Goal: Information Seeking & Learning: Learn about a topic

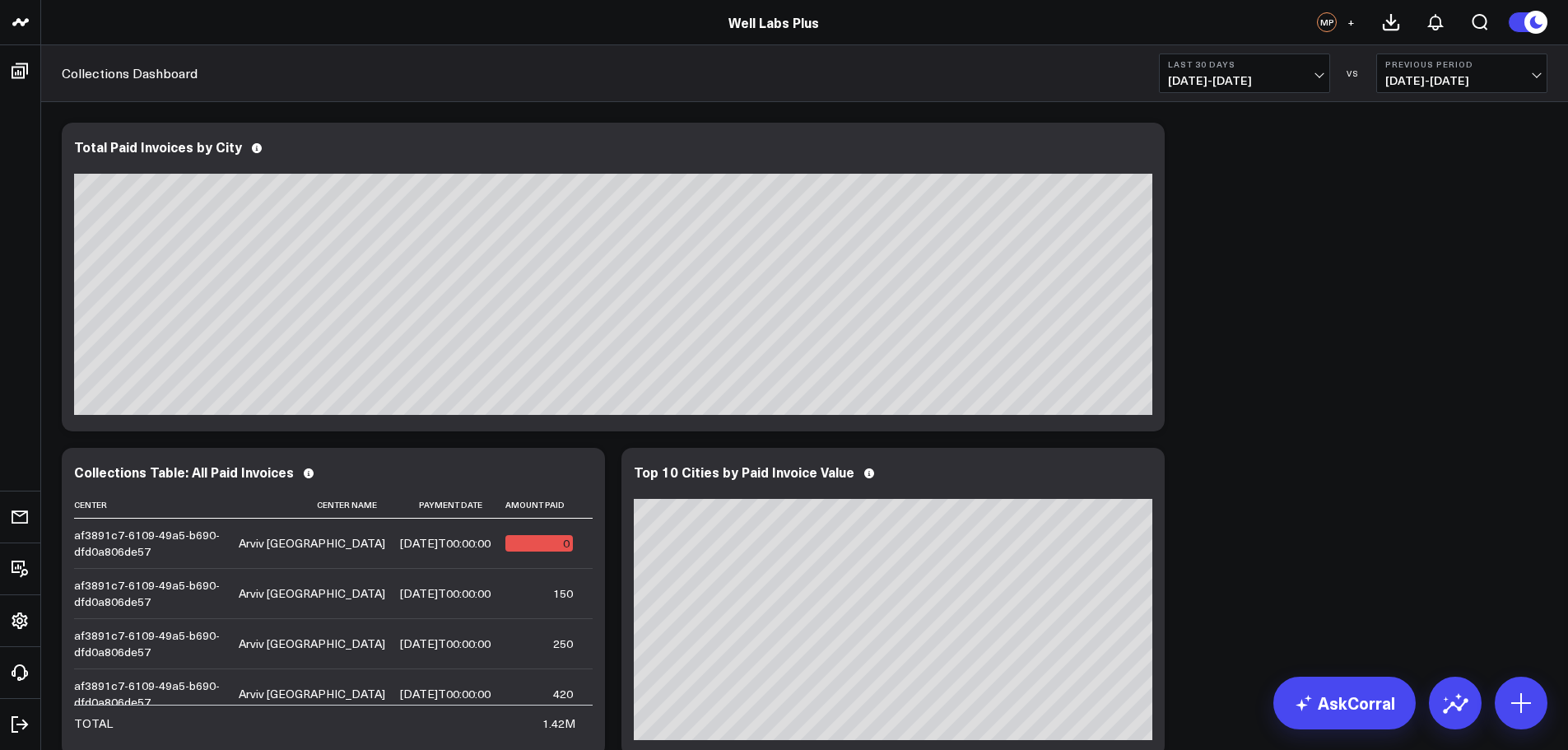
click at [1233, 334] on div "Modify via AI Copy link to widget Ask support Remove Create linked copy Executi…" at bounding box center [805, 764] width 1502 height 1300
click at [1338, 331] on div "Modify via AI Copy link to widget Ask support Remove Create linked copy Executi…" at bounding box center [805, 764] width 1502 height 1300
click at [1316, 368] on div "Modify via AI Copy link to widget Ask support Remove Create linked copy Executi…" at bounding box center [805, 764] width 1502 height 1300
click at [1321, 54] on button "Last 30 Days [DATE] - [DATE]" at bounding box center [1244, 73] width 171 height 40
click at [1211, 434] on link "MTD" at bounding box center [1244, 430] width 170 height 32
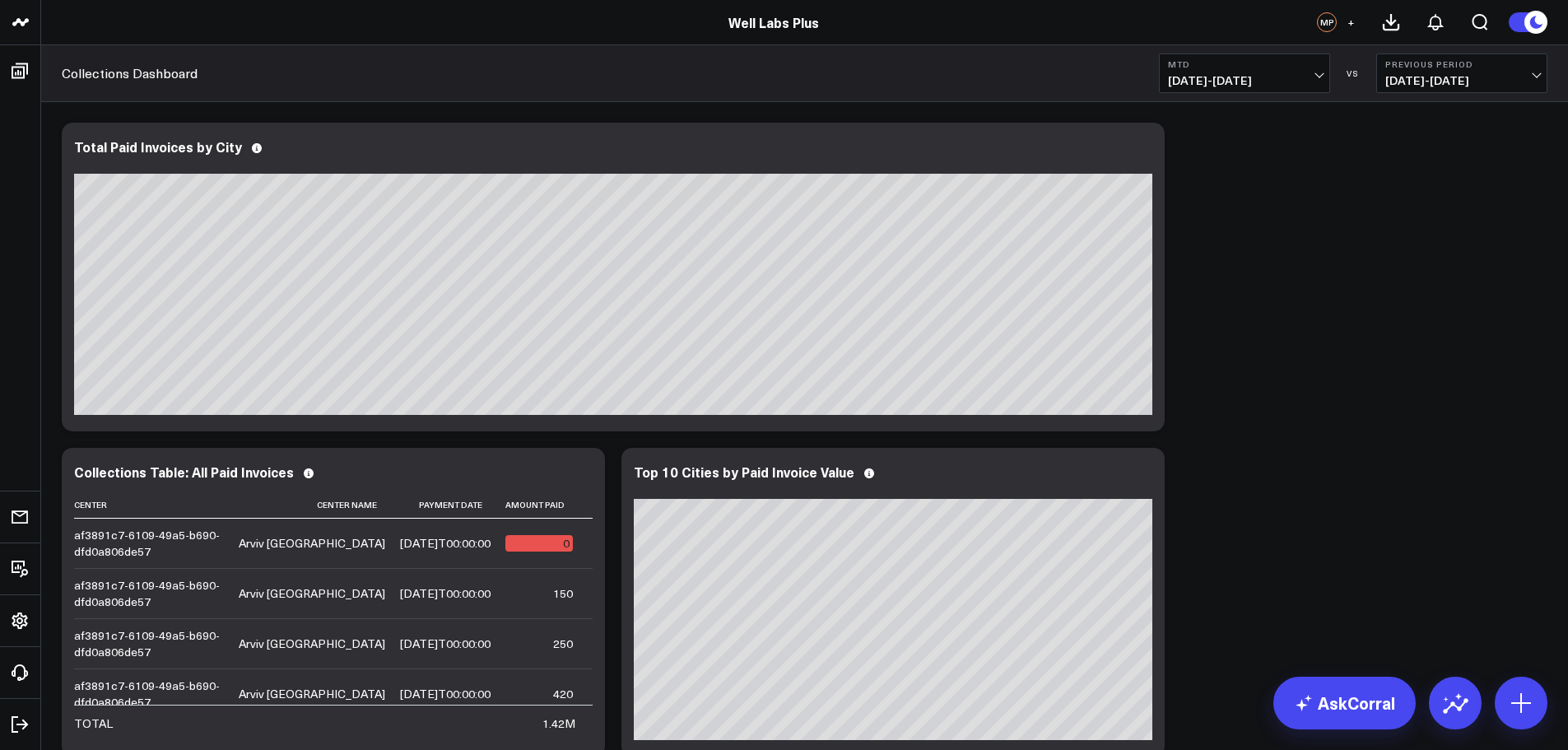
click at [1456, 84] on span "[DATE] - [DATE]" at bounding box center [1462, 80] width 153 height 13
click at [1426, 168] on link "YoY" at bounding box center [1462, 173] width 170 height 32
click at [252, 153] on icon at bounding box center [256, 148] width 10 height 10
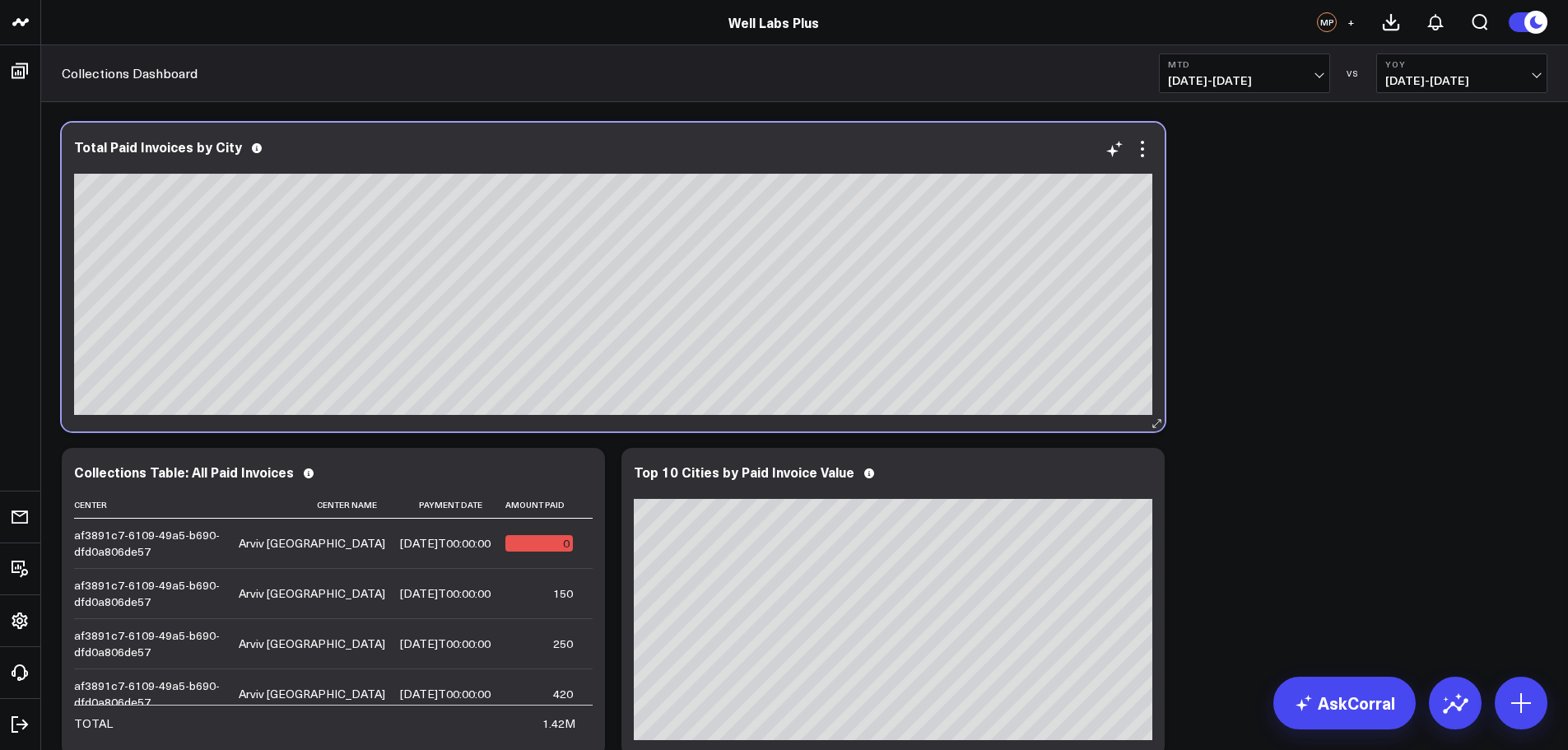
click at [252, 148] on icon at bounding box center [256, 148] width 10 height 10
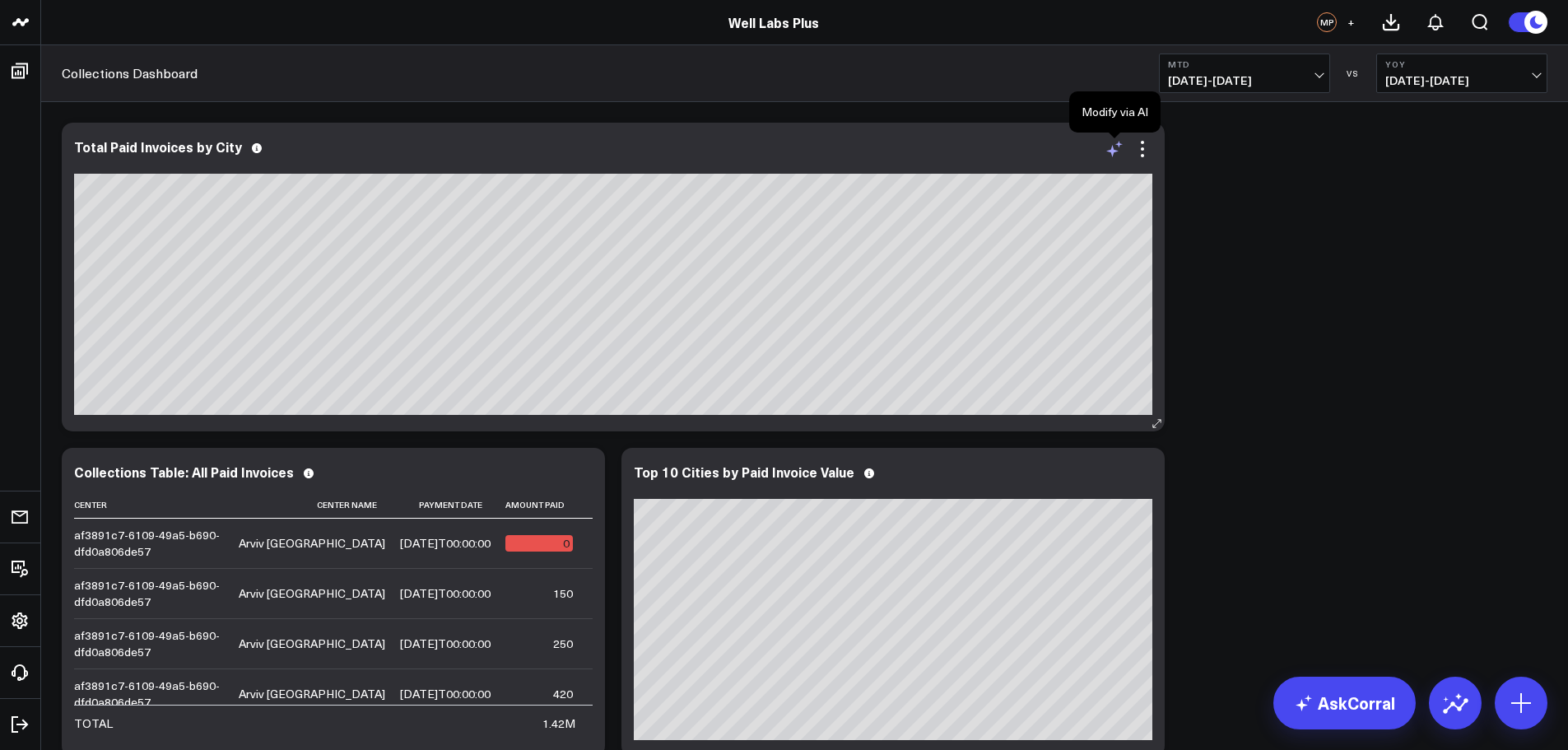
click at [1117, 149] on icon at bounding box center [1114, 149] width 19 height 19
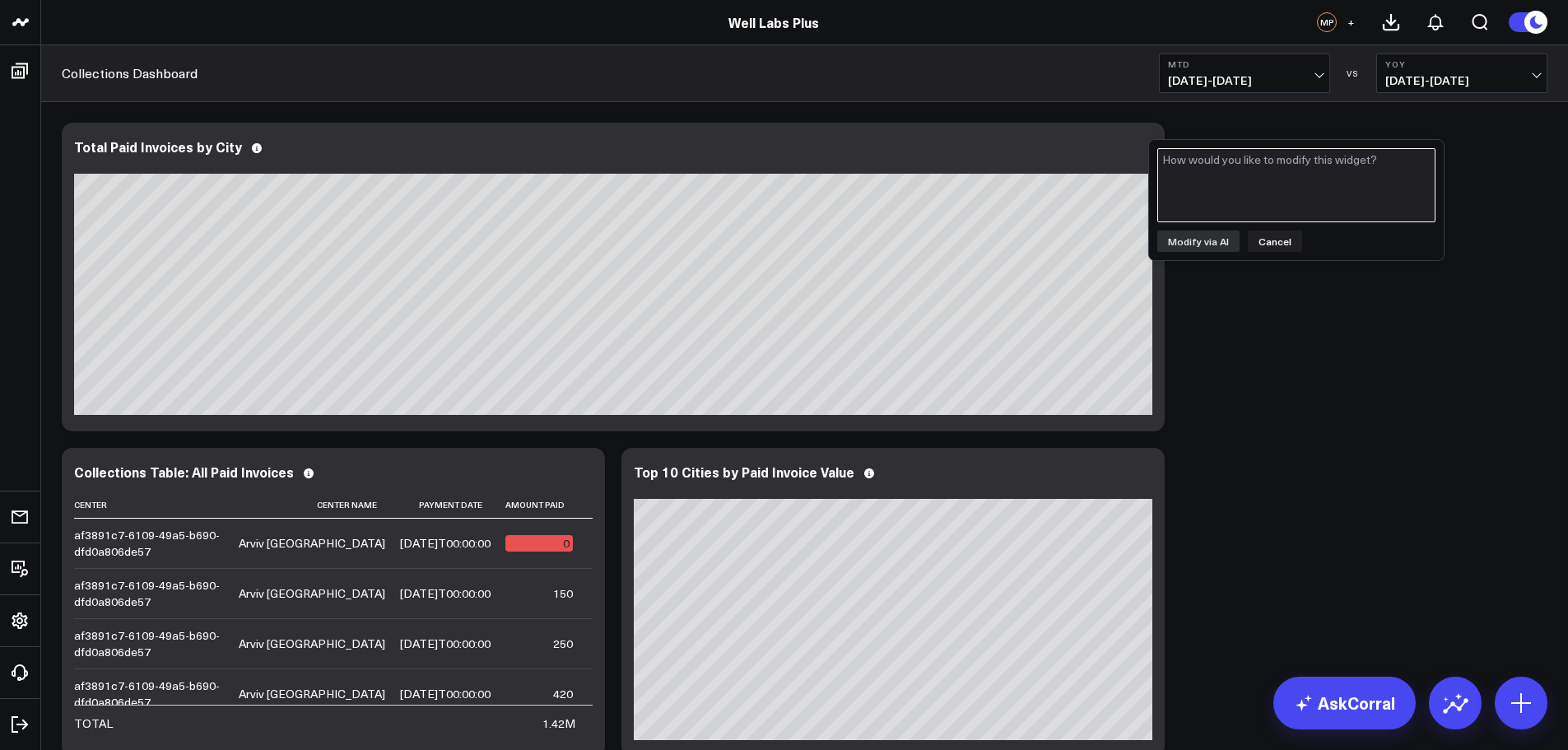
click at [1228, 192] on textarea at bounding box center [1296, 185] width 278 height 74
type textarea "Can we make this total collections made during the defined period? Pulling from…"
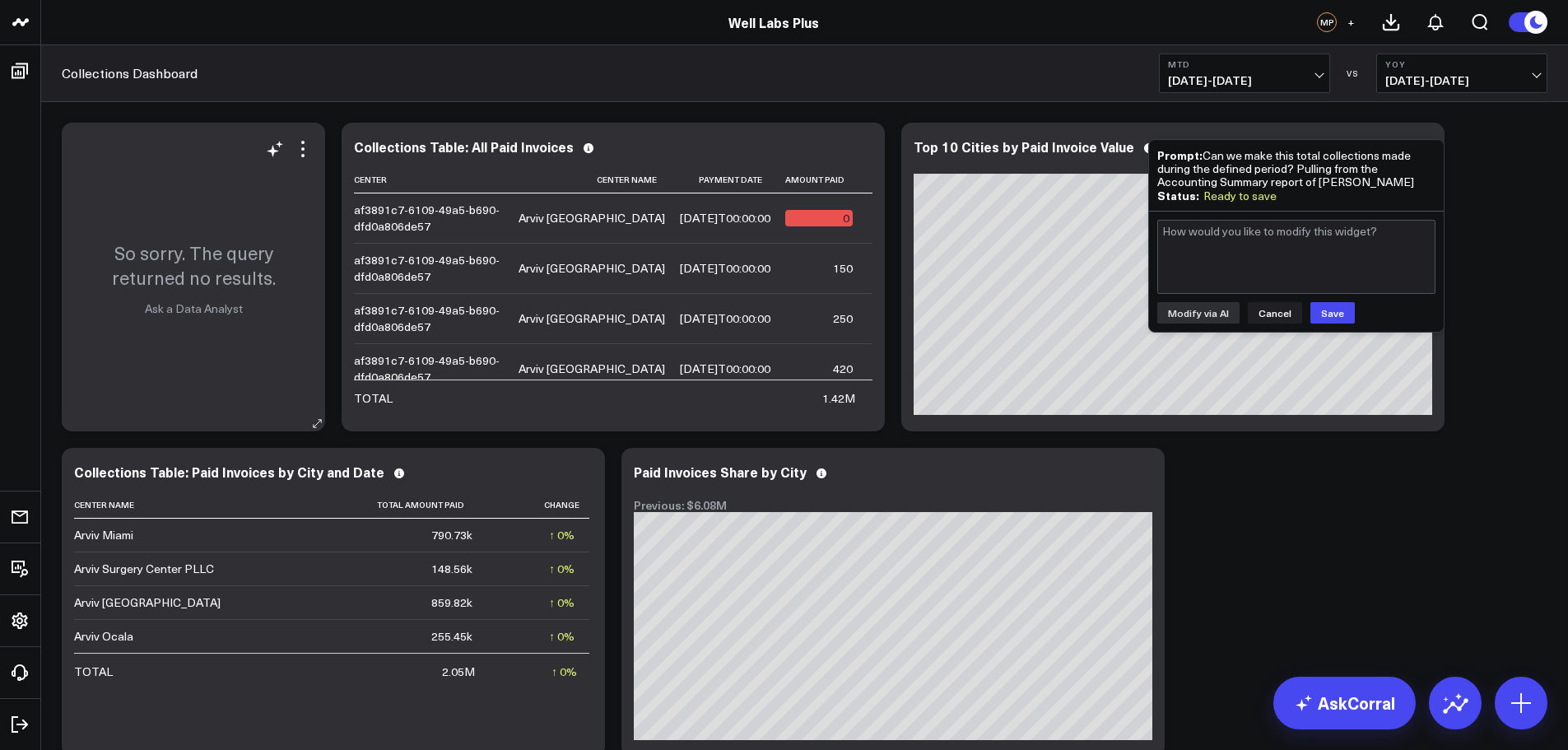
click at [193, 313] on link "Ask a Data Analyst" at bounding box center [193, 309] width 98 height 16
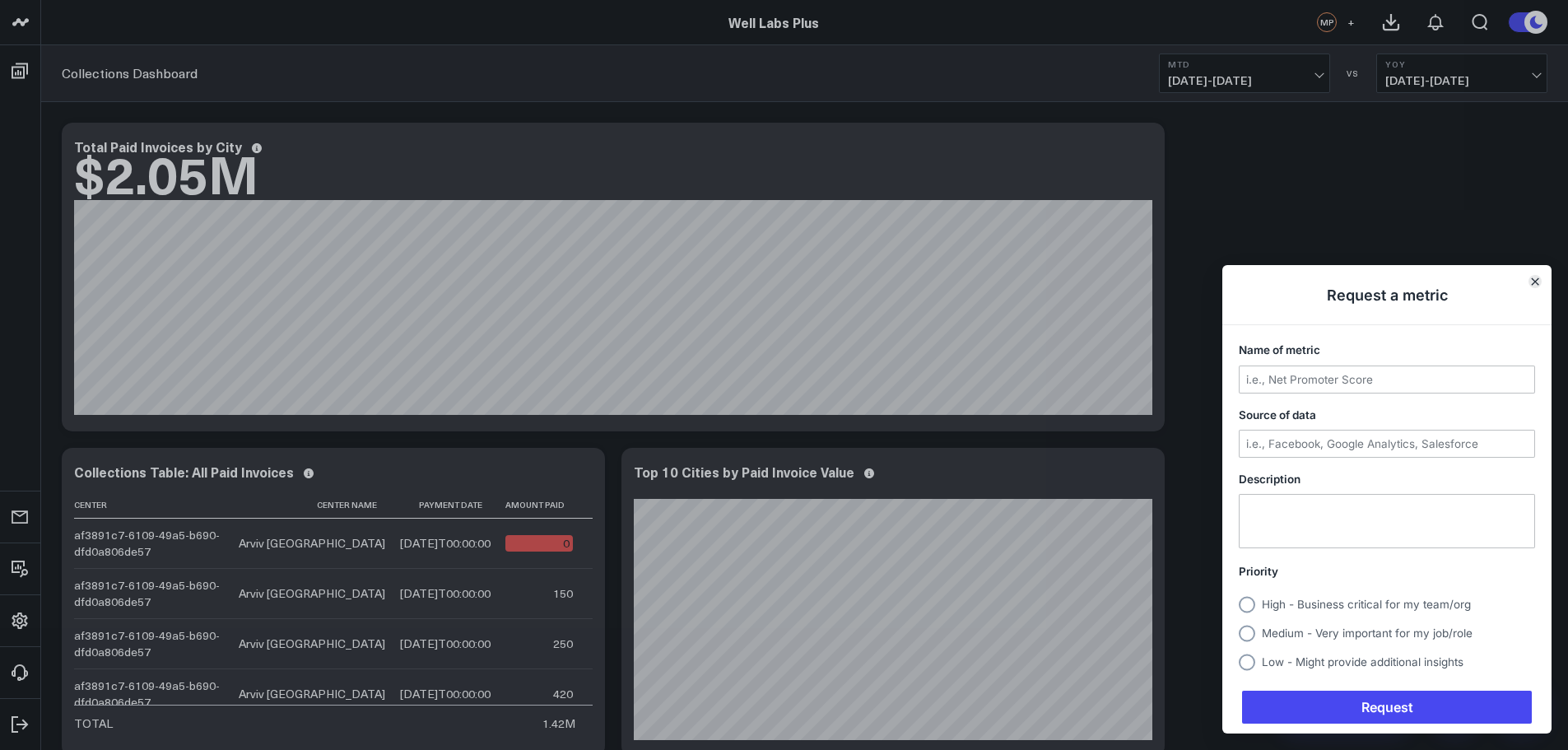
click at [1538, 277] on icon "Close" at bounding box center [1535, 280] width 8 height 8
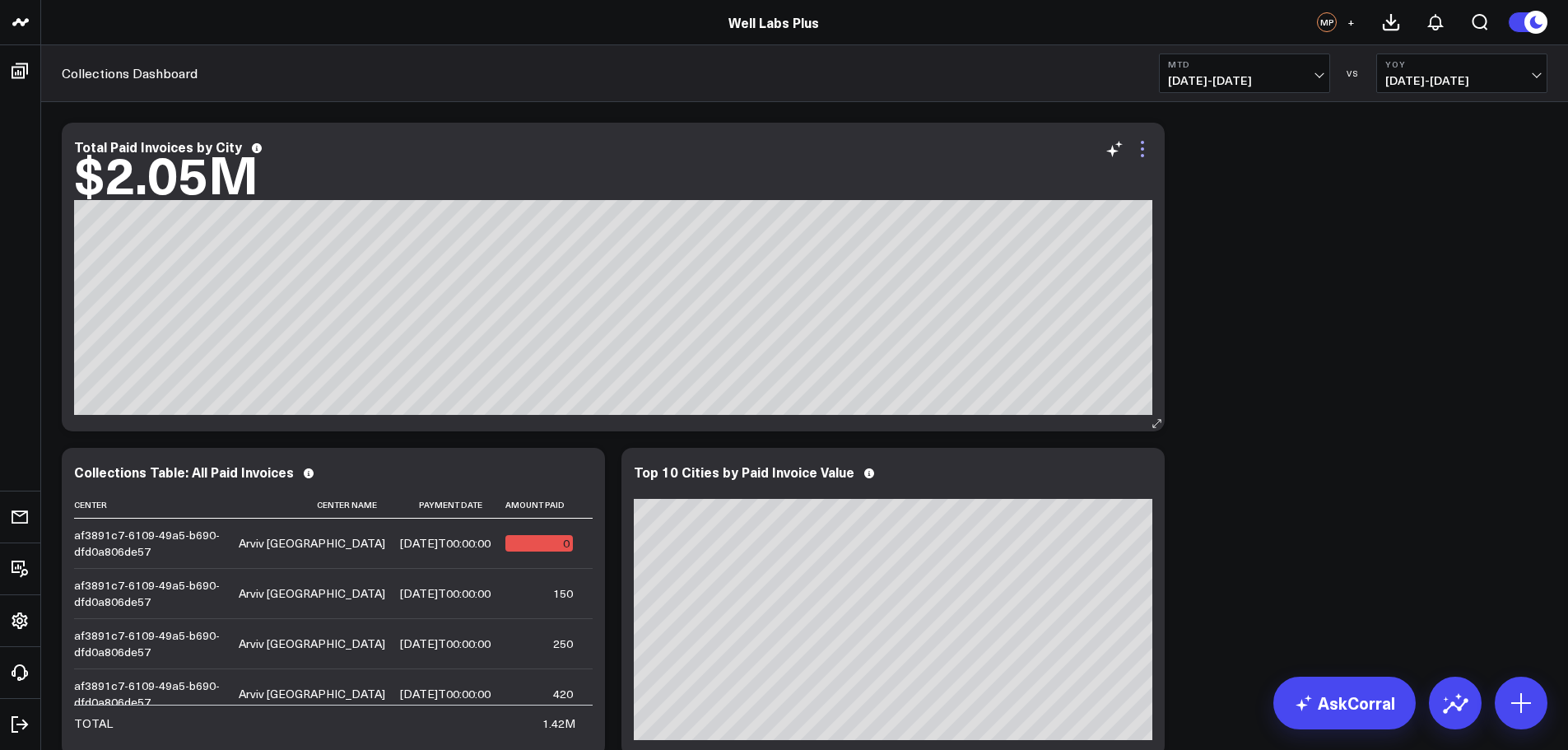
click at [1135, 158] on icon at bounding box center [1142, 149] width 19 height 19
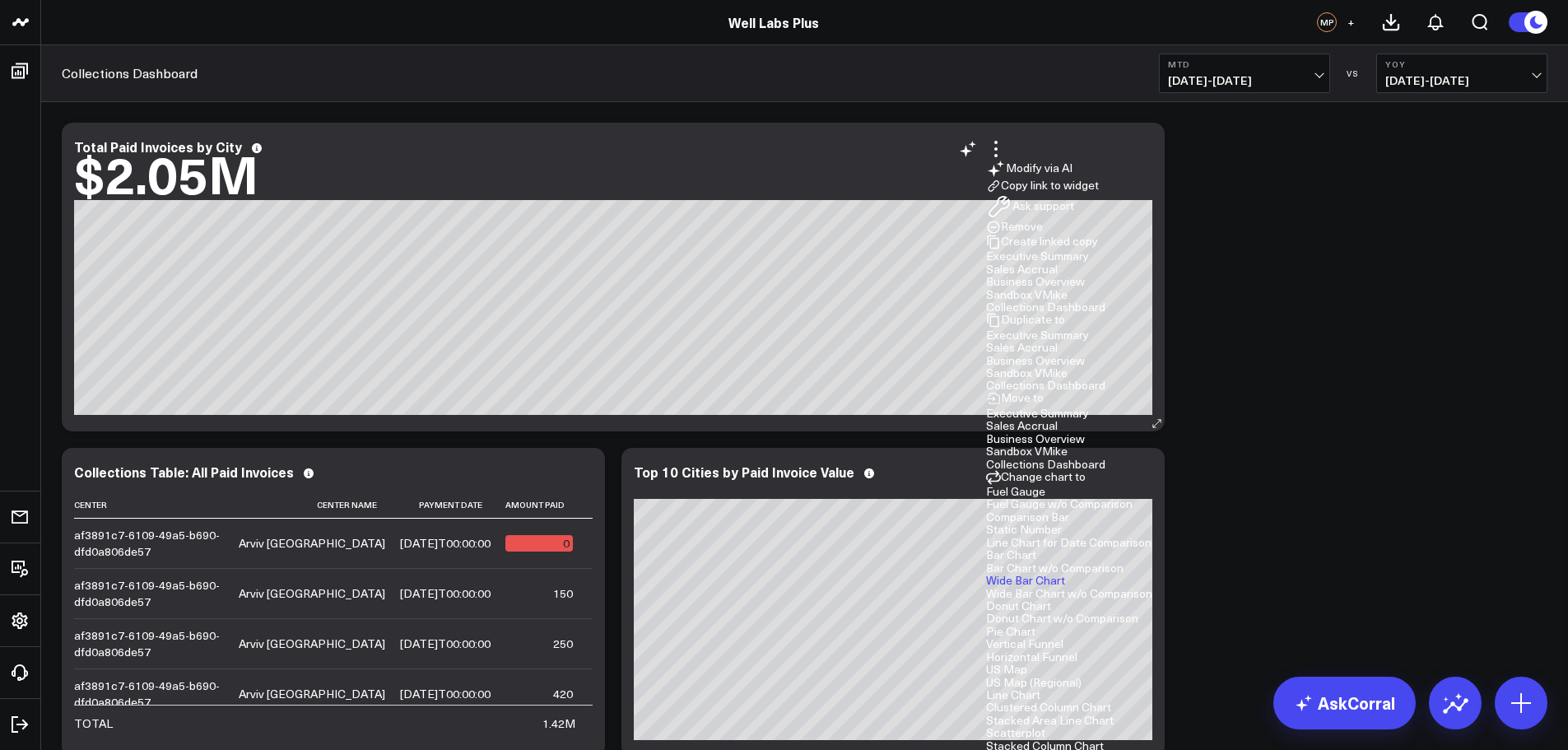
click at [1027, 663] on button "US Map" at bounding box center [1006, 668] width 41 height 11
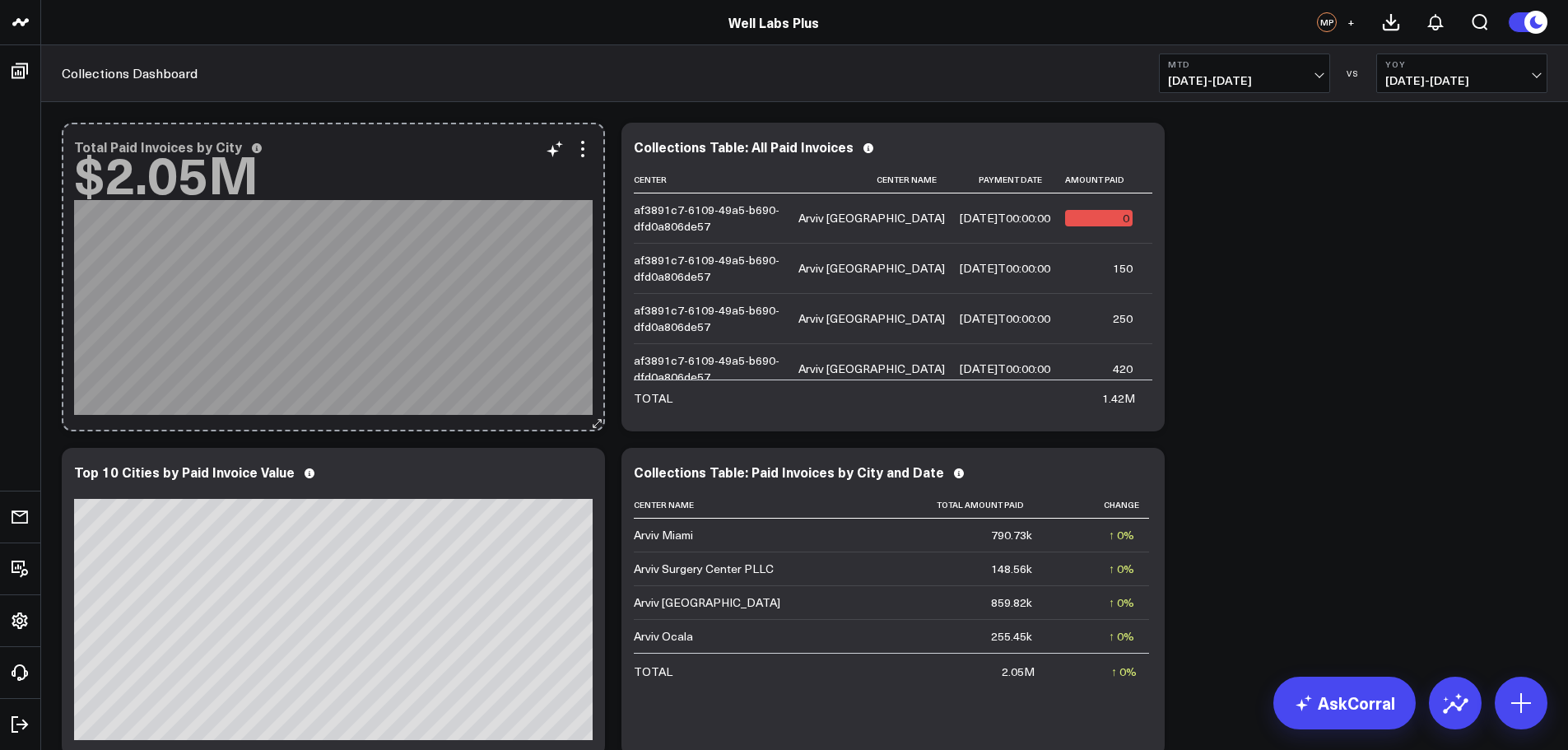
click at [597, 419] on icon at bounding box center [597, 424] width 12 height 12
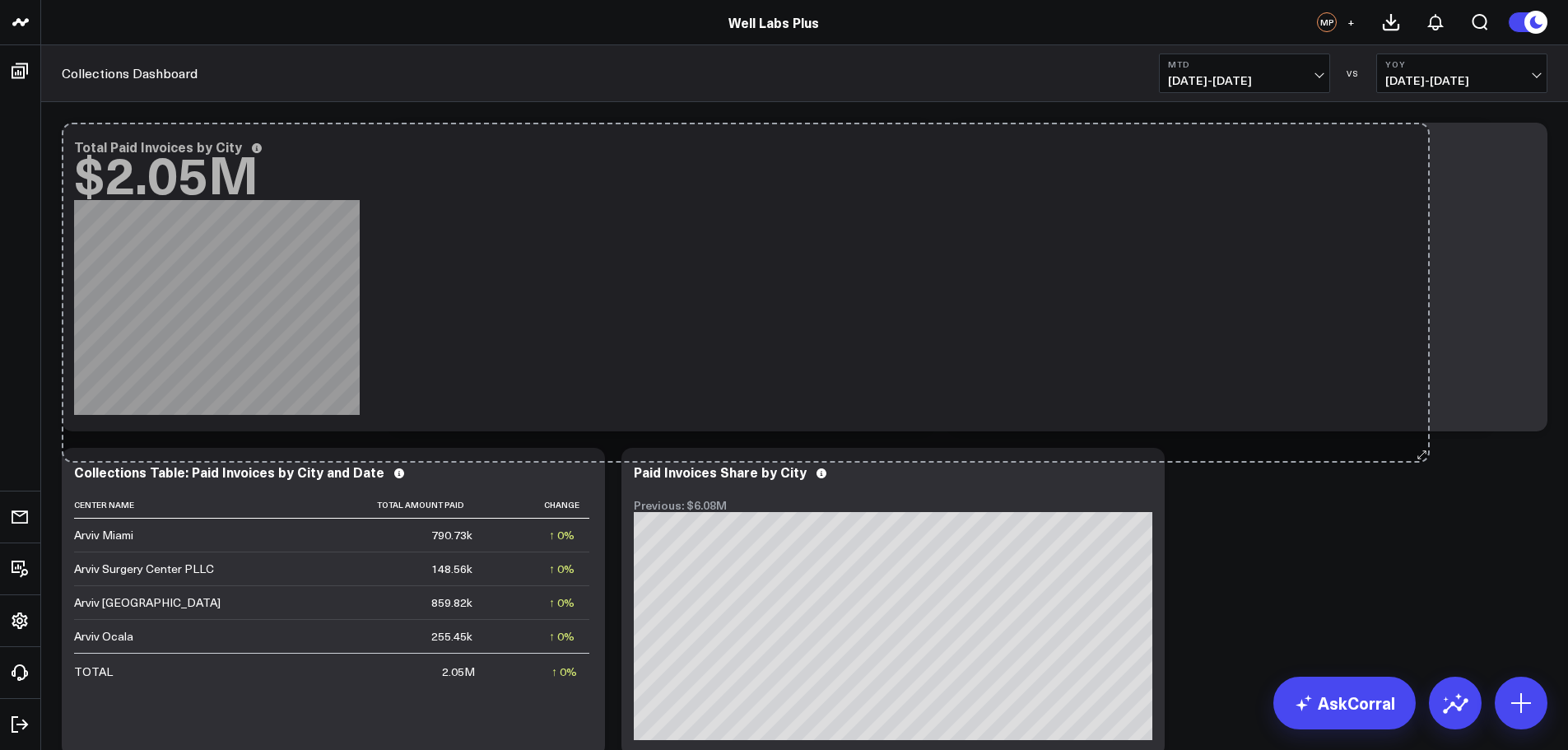
drag, startPoint x: 597, startPoint y: 419, endPoint x: 1421, endPoint y: 451, distance: 824.6
click at [1421, 451] on div "Modify via AI Copy link to widget Ask support Remove Create linked copy Executi…" at bounding box center [805, 601] width 1502 height 975
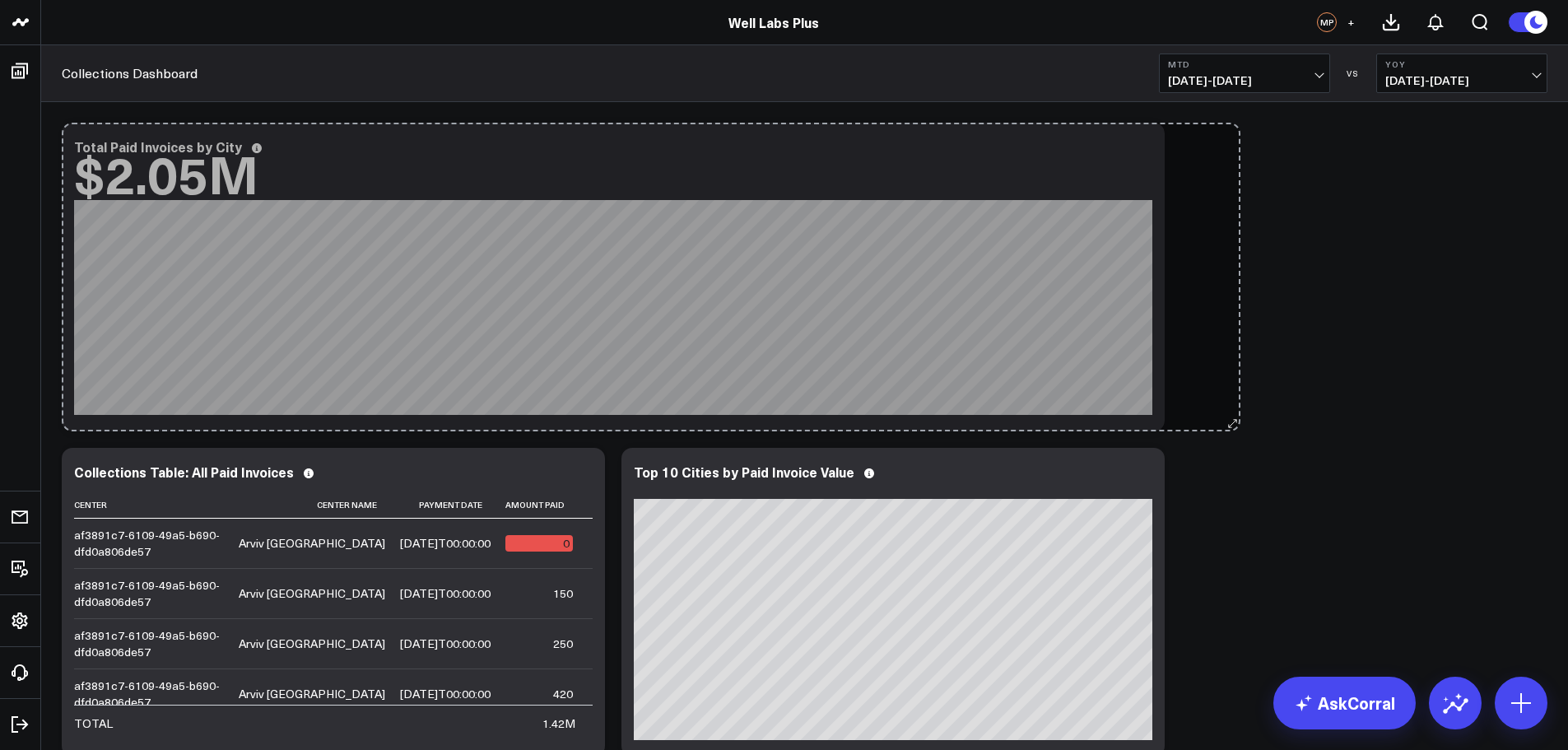
drag, startPoint x: 370, startPoint y: 420, endPoint x: 1227, endPoint y: 397, distance: 857.3
click at [1227, 397] on div "Modify via AI Copy link to widget Ask support Remove Create linked copy Executi…" at bounding box center [805, 764] width 1502 height 1300
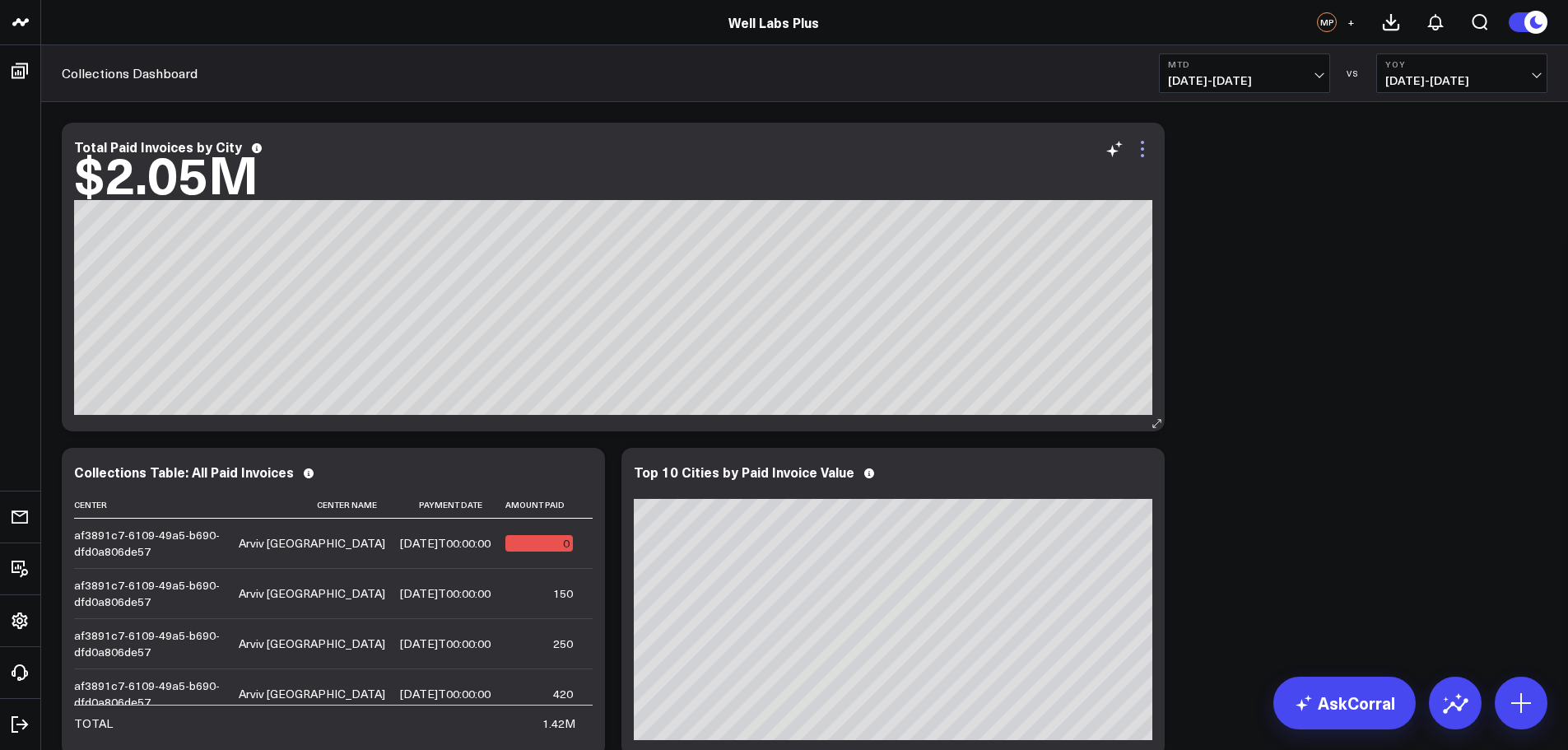
click at [1139, 149] on icon at bounding box center [1142, 149] width 19 height 19
click at [0, 0] on button "Heat Map" at bounding box center [0, 0] width 0 height 0
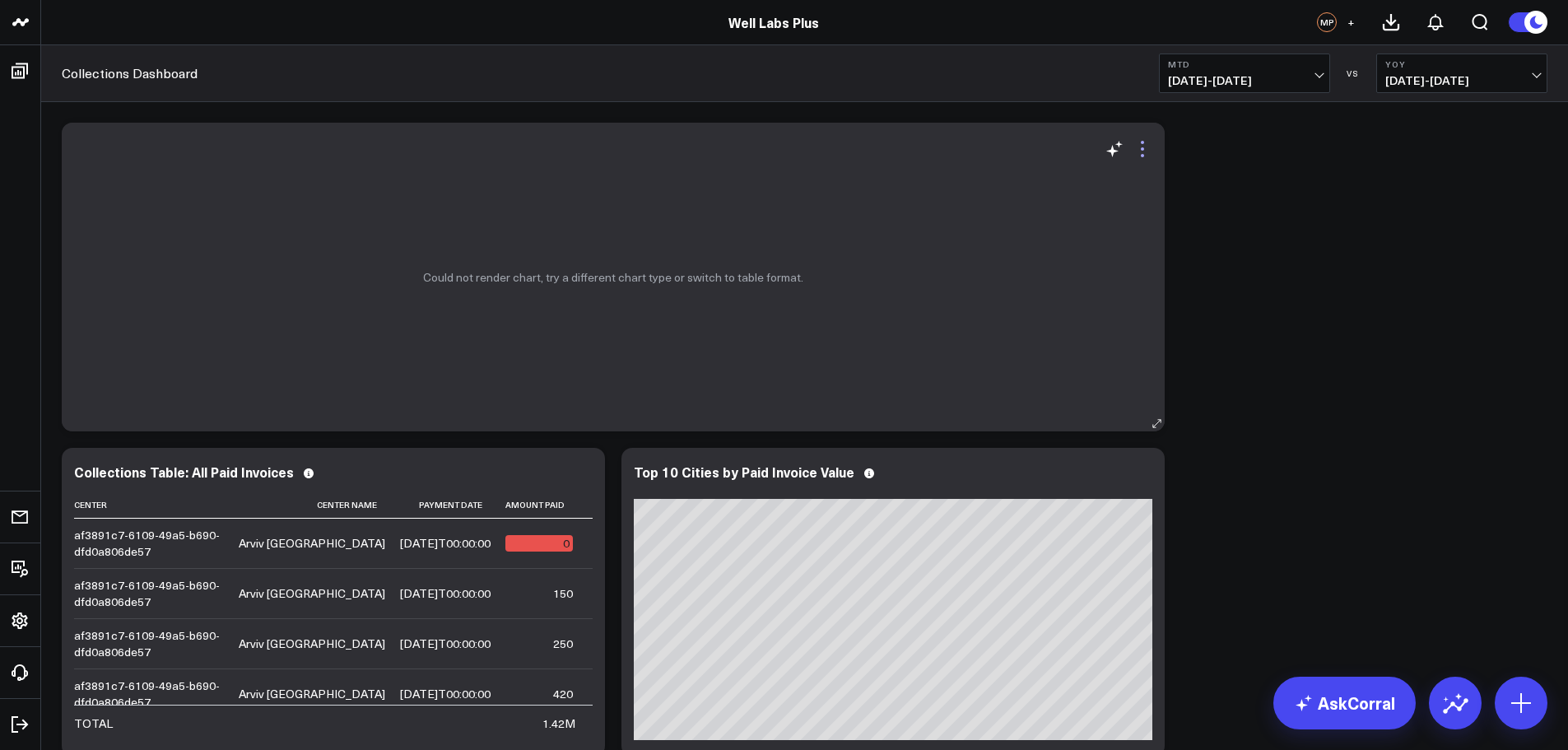
click at [1140, 144] on icon at bounding box center [1142, 149] width 19 height 19
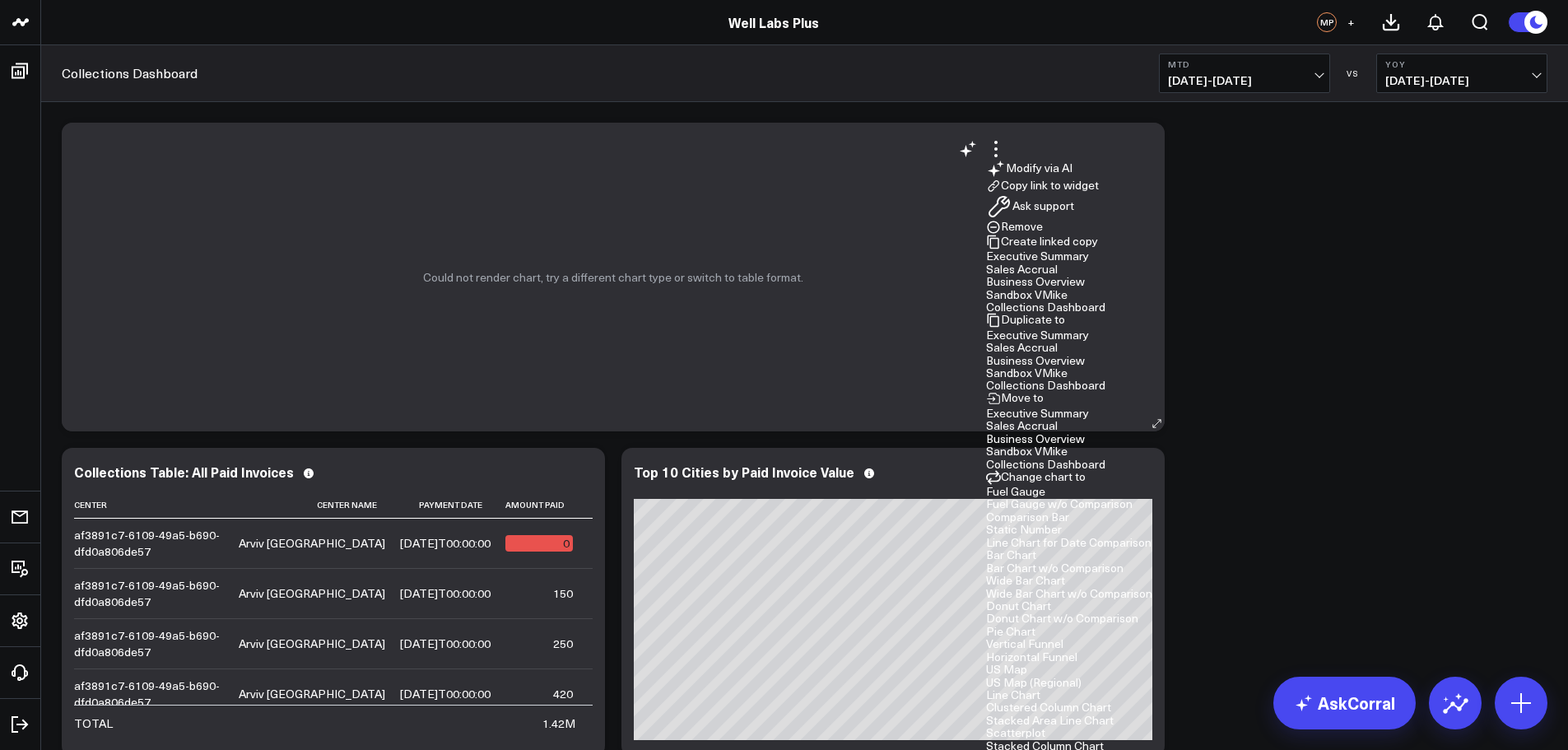
click at [1065, 574] on button "Wide Bar Chart" at bounding box center [1025, 579] width 79 height 11
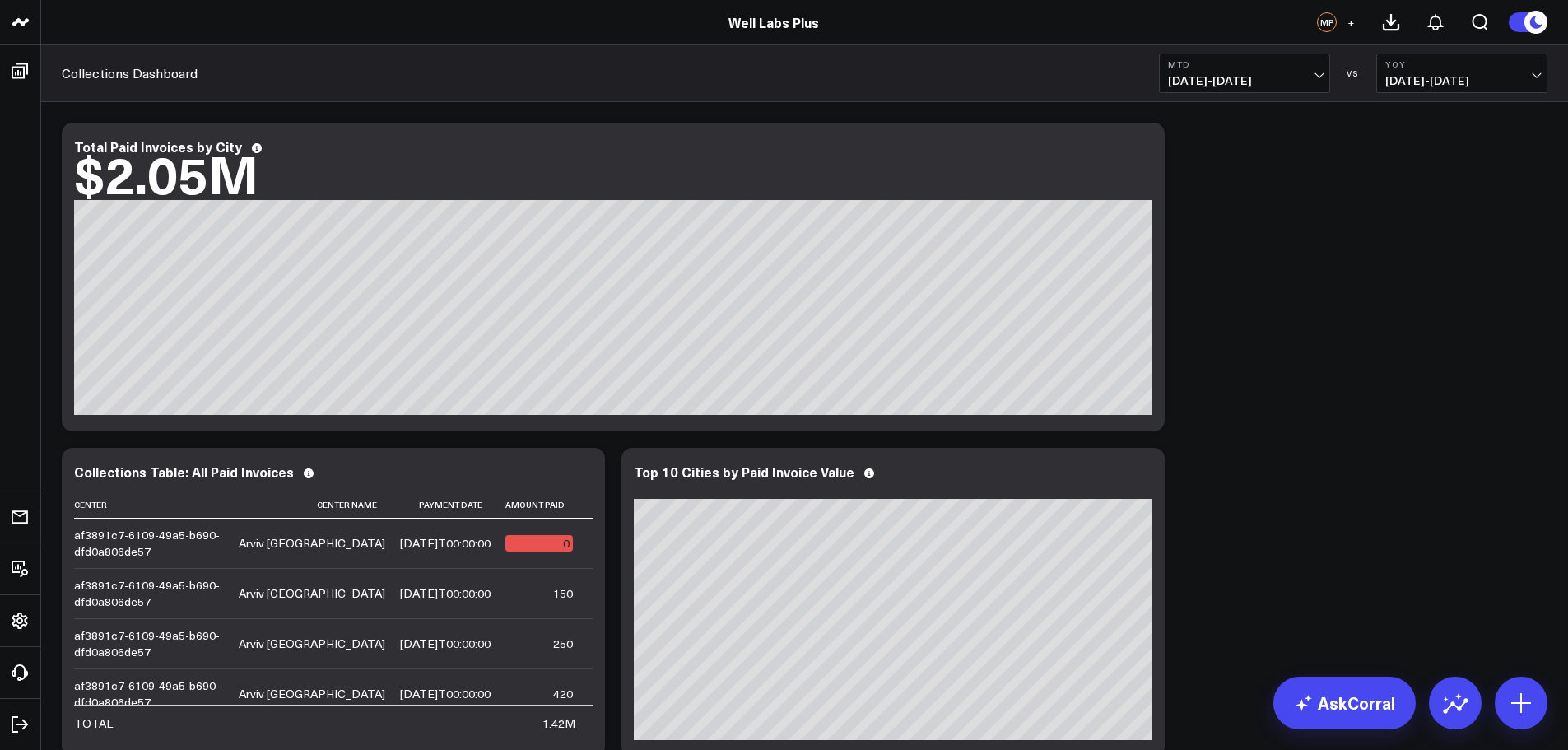
click at [1220, 400] on div "Modify via AI Copy link to widget Ask support Remove Create linked copy Executi…" at bounding box center [805, 764] width 1502 height 1300
